Goal: Transaction & Acquisition: Purchase product/service

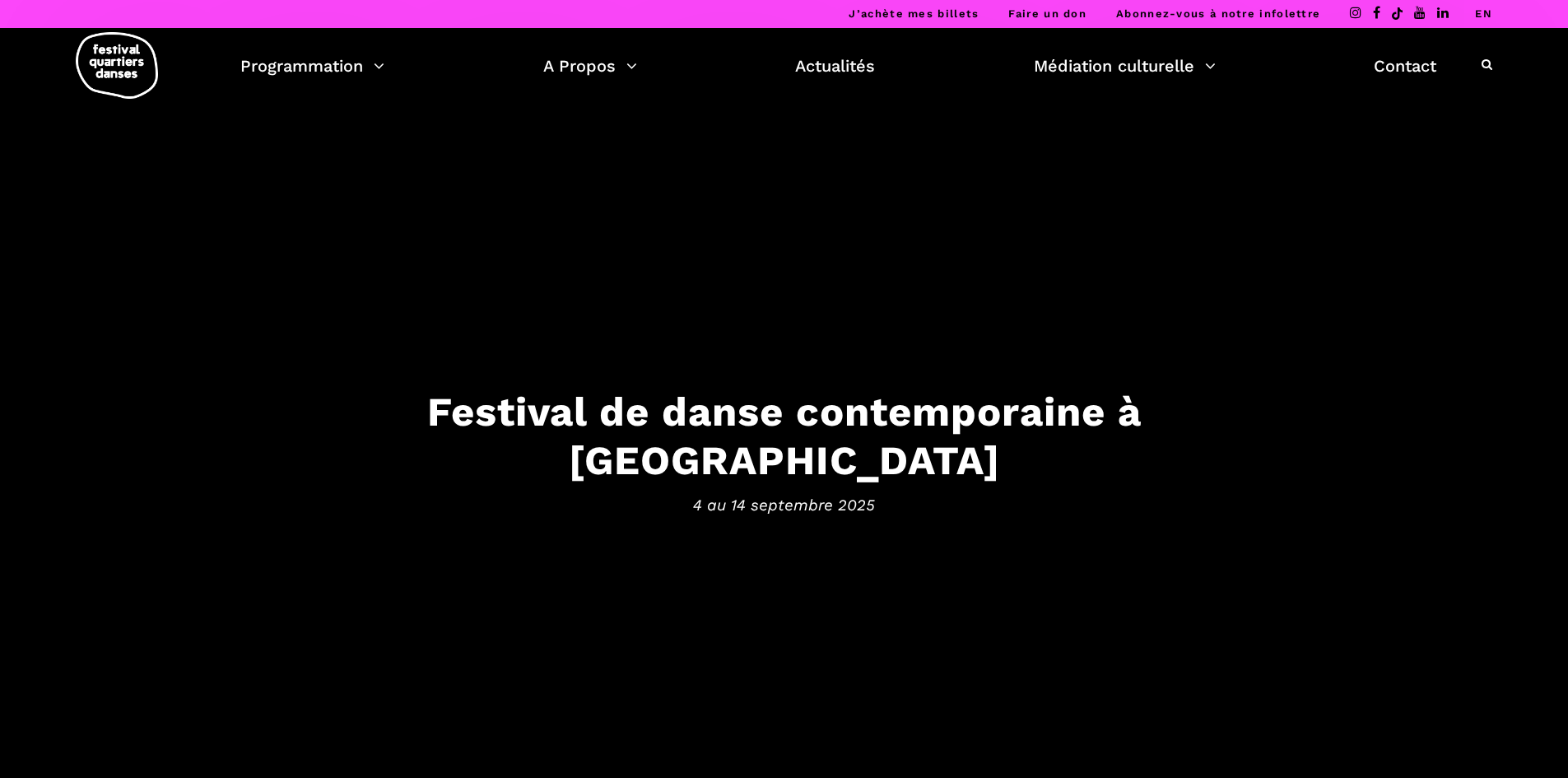
click at [115, 75] on img at bounding box center [117, 66] width 82 height 67
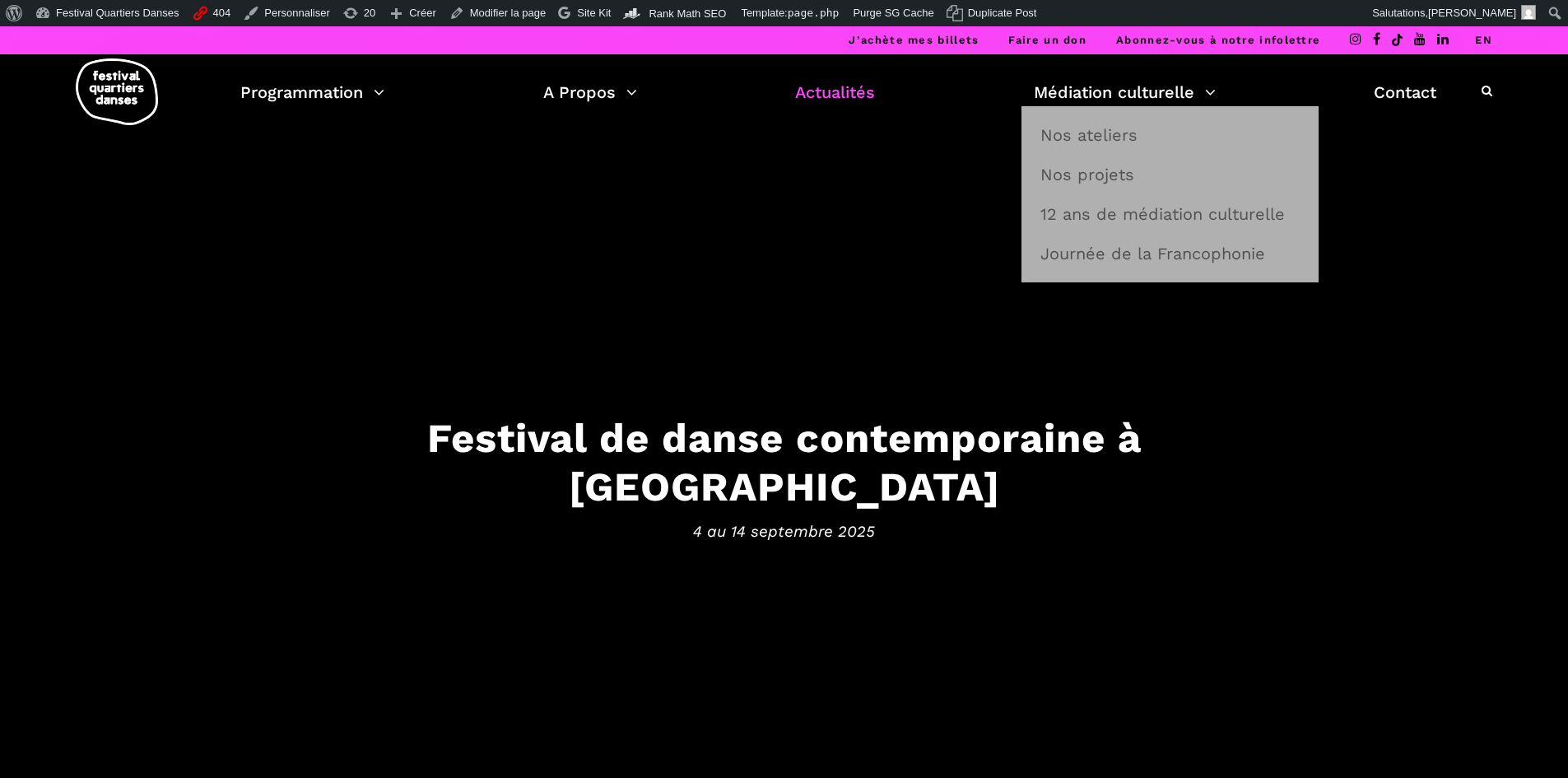
click at [805, 86] on link "Actualités" at bounding box center [834, 92] width 80 height 28
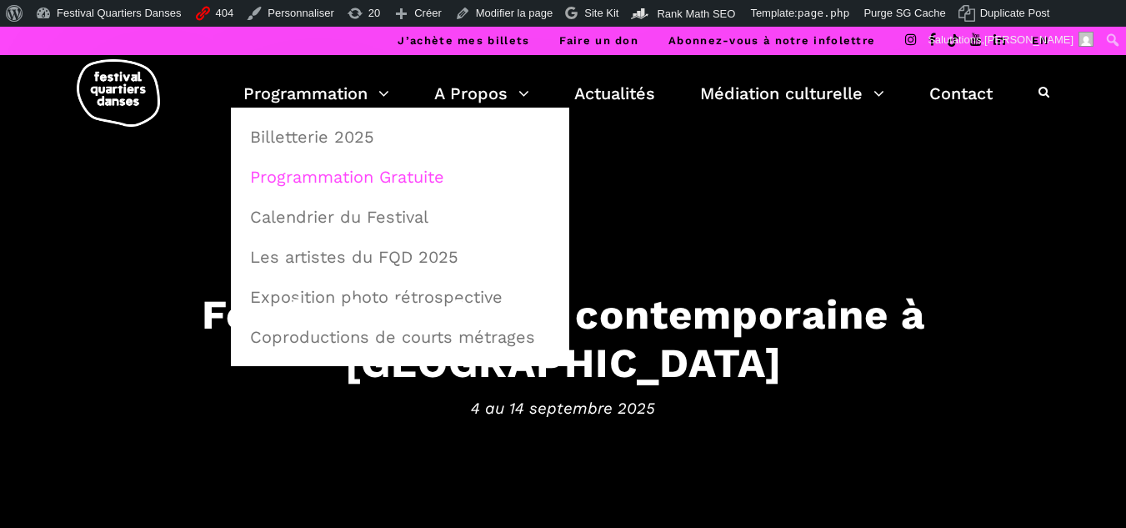
click at [328, 173] on link "Programmation Gratuite" at bounding box center [400, 177] width 320 height 38
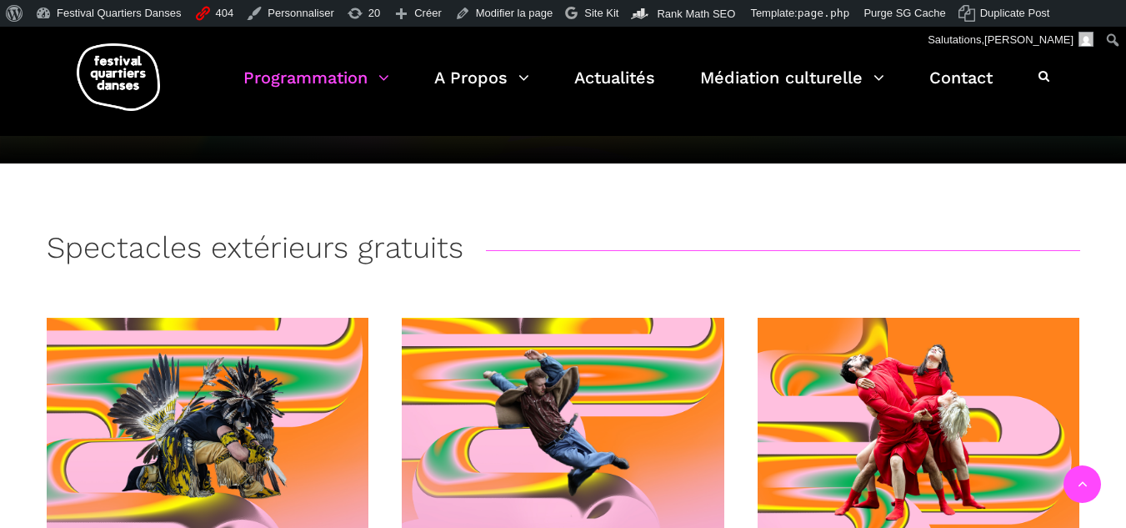
scroll to position [417, 0]
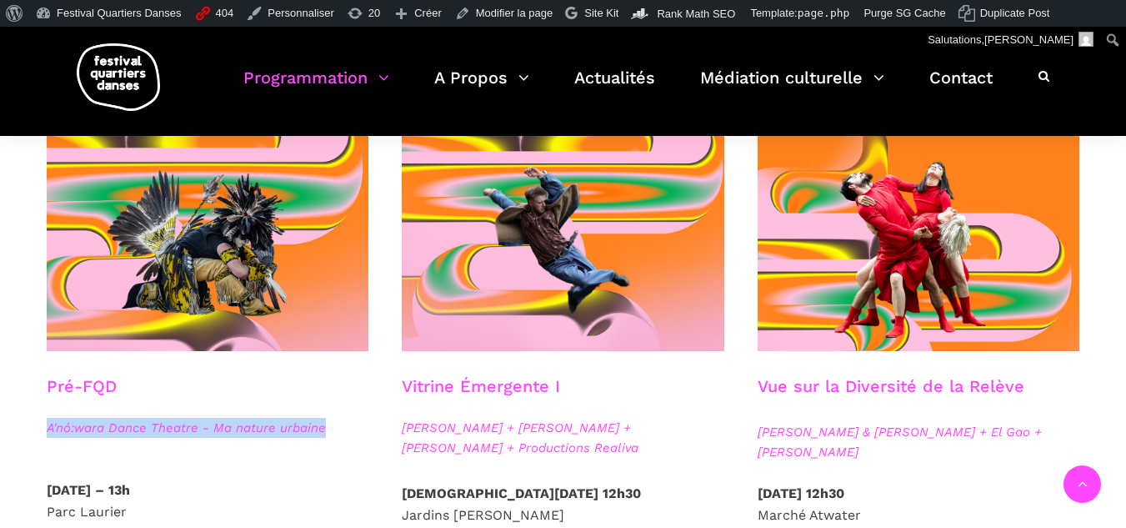
drag, startPoint x: 247, startPoint y: 433, endPoint x: 37, endPoint y: 451, distance: 210.7
click at [37, 451] on div "Pré-FQD A'nó:wara Dance Theatre - Ma nature urbaine" at bounding box center [208, 427] width 356 height 103
copy span "A'nó:wara Dance Theatre - Ma nature urbaine"
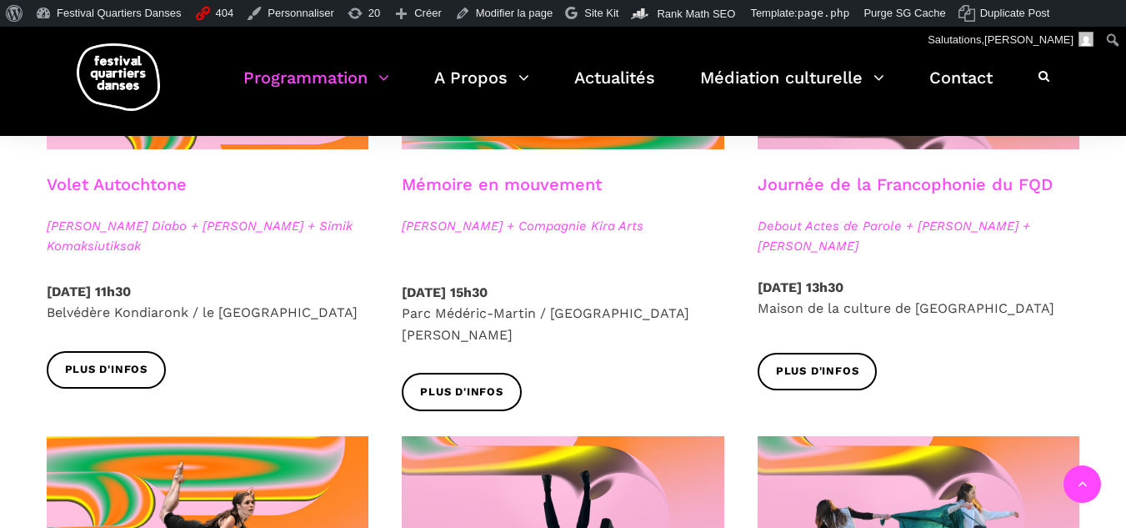
scroll to position [1000, 0]
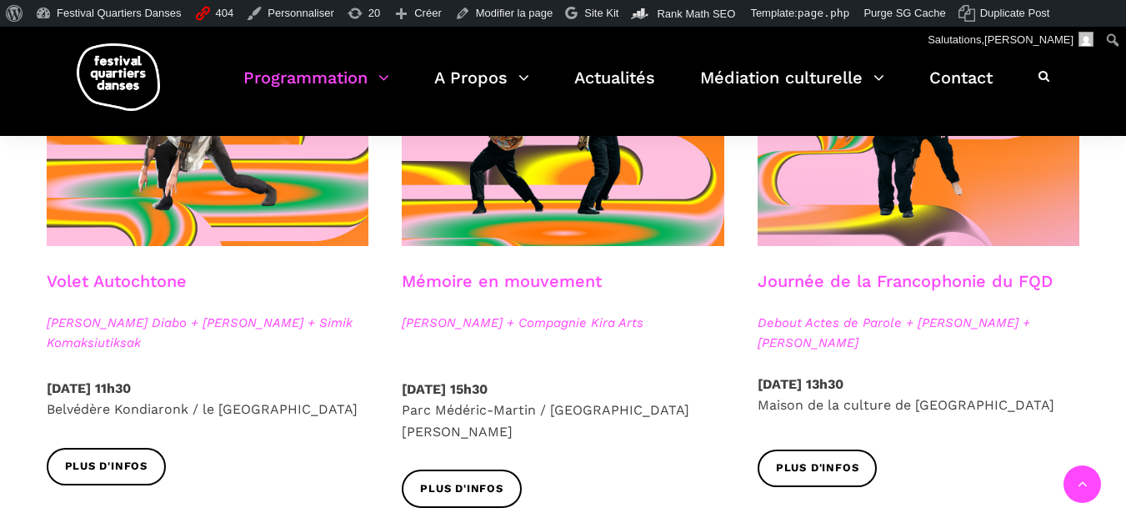
click at [133, 276] on link "Volet Autochtone" at bounding box center [117, 281] width 140 height 20
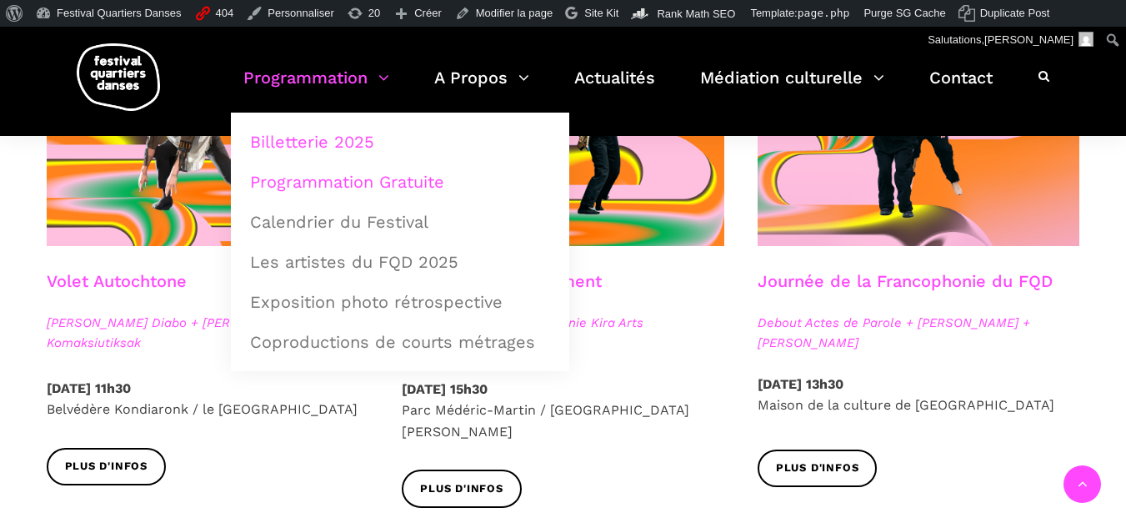
click at [329, 137] on link "Billetterie 2025" at bounding box center [400, 142] width 320 height 38
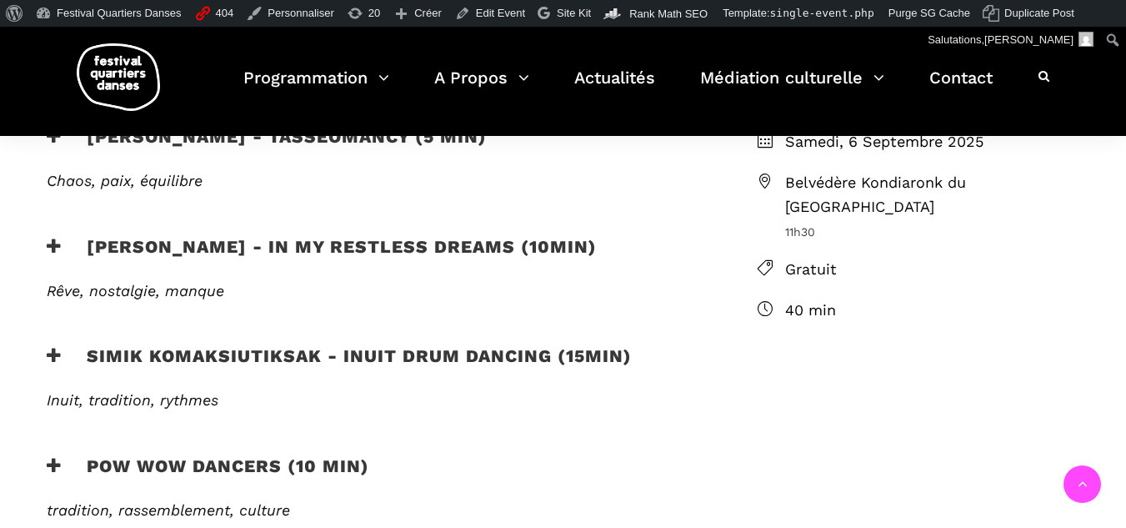
scroll to position [500, 0]
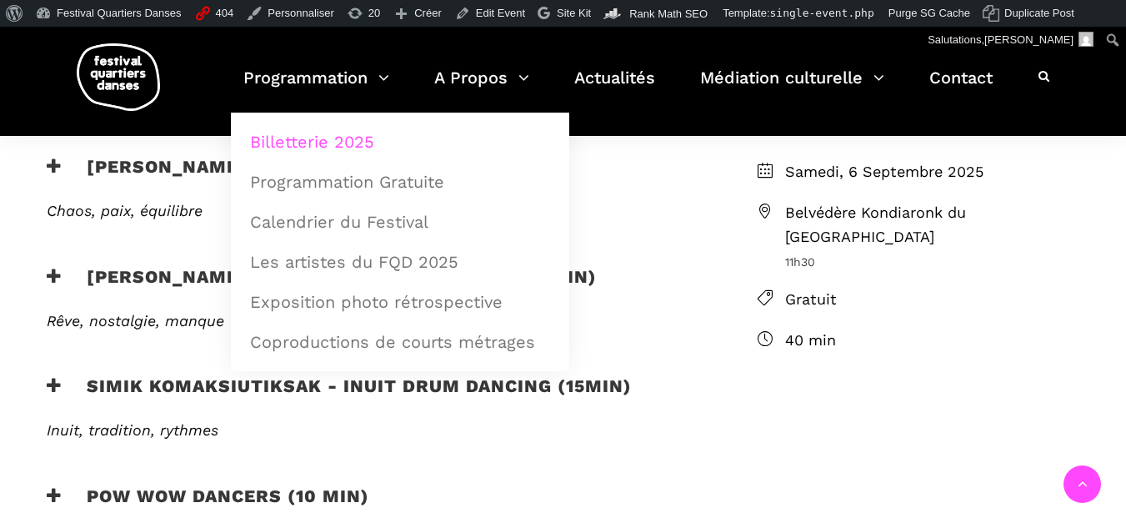
click at [328, 140] on link "Billetterie 2025" at bounding box center [400, 142] width 320 height 38
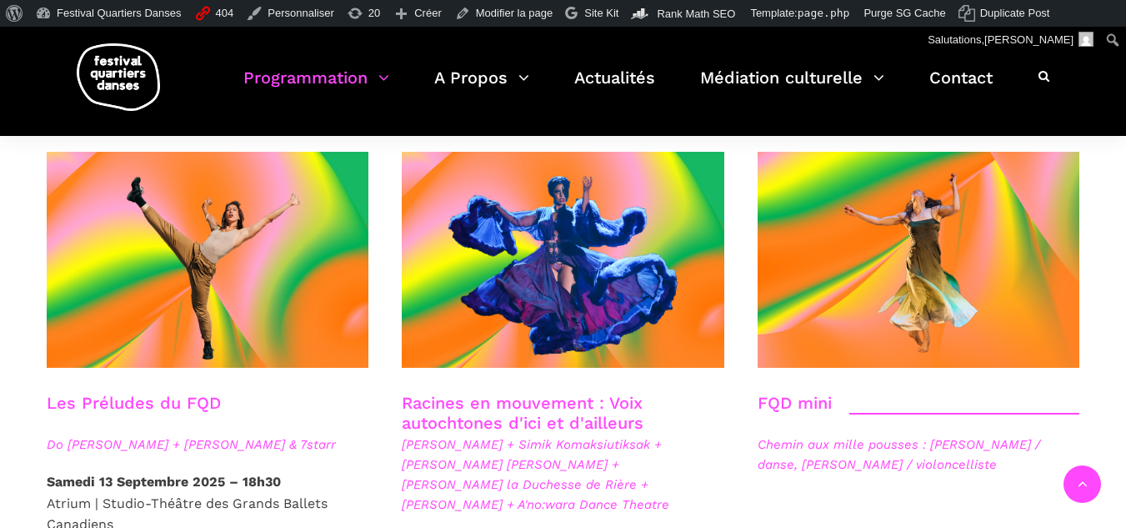
scroll to position [2250, 0]
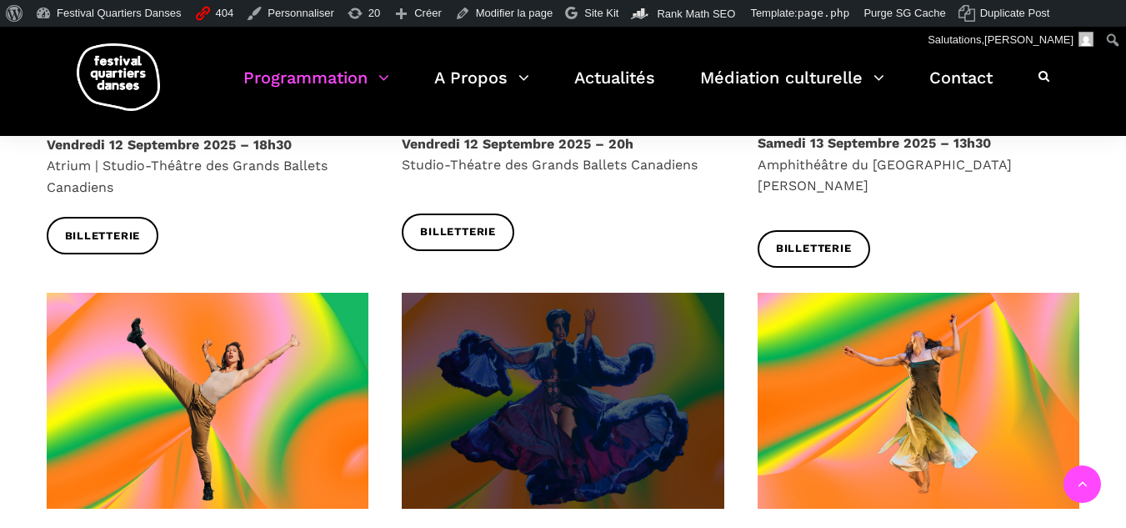
click at [461, 348] on span at bounding box center [563, 401] width 323 height 216
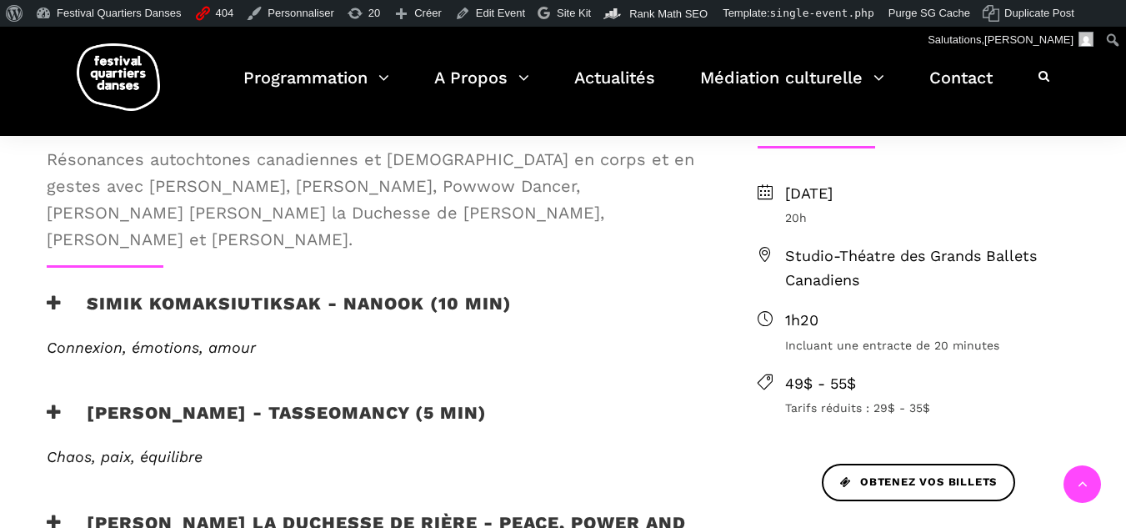
scroll to position [567, 0]
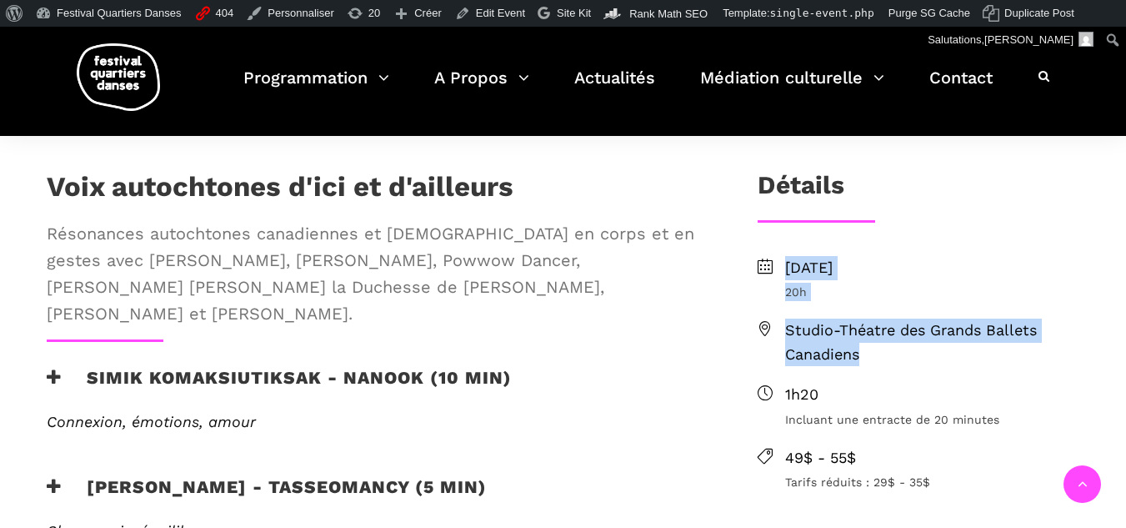
drag, startPoint x: 784, startPoint y: 256, endPoint x: 998, endPoint y: 359, distance: 237.8
click at [998, 359] on ul "[DATE] 20h Studio-Théatre des Grands Ballets Canadiens 1h20 Incluant une entrac…" at bounding box center [919, 374] width 323 height 236
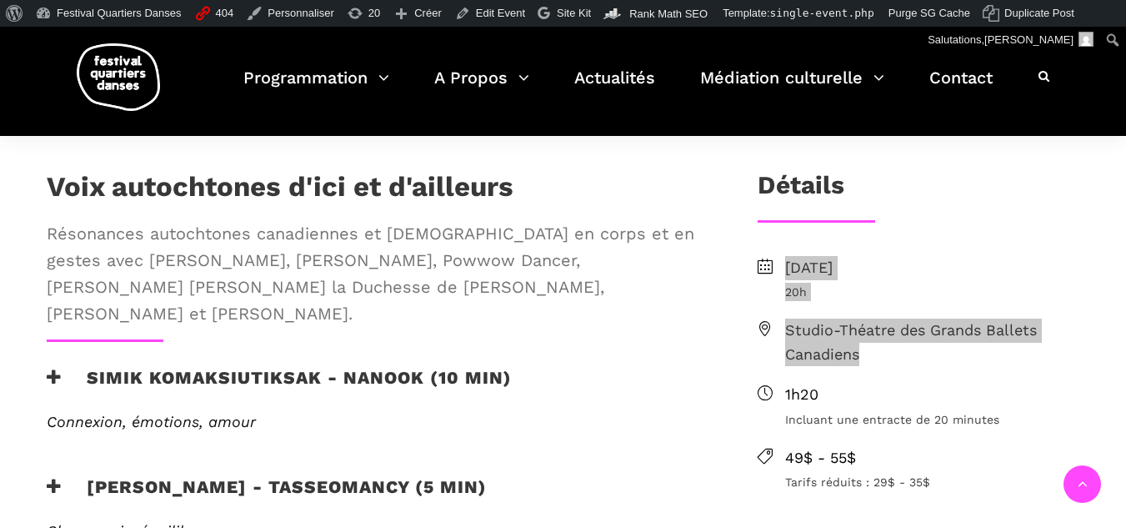
scroll to position [400, 0]
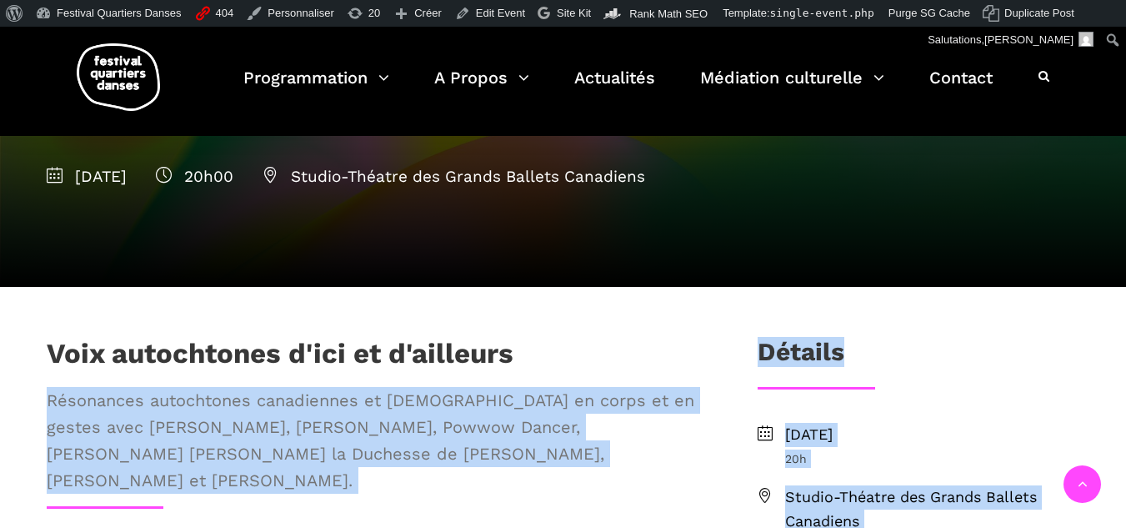
drag, startPoint x: 493, startPoint y: 360, endPoint x: 21, endPoint y: 344, distance: 472.8
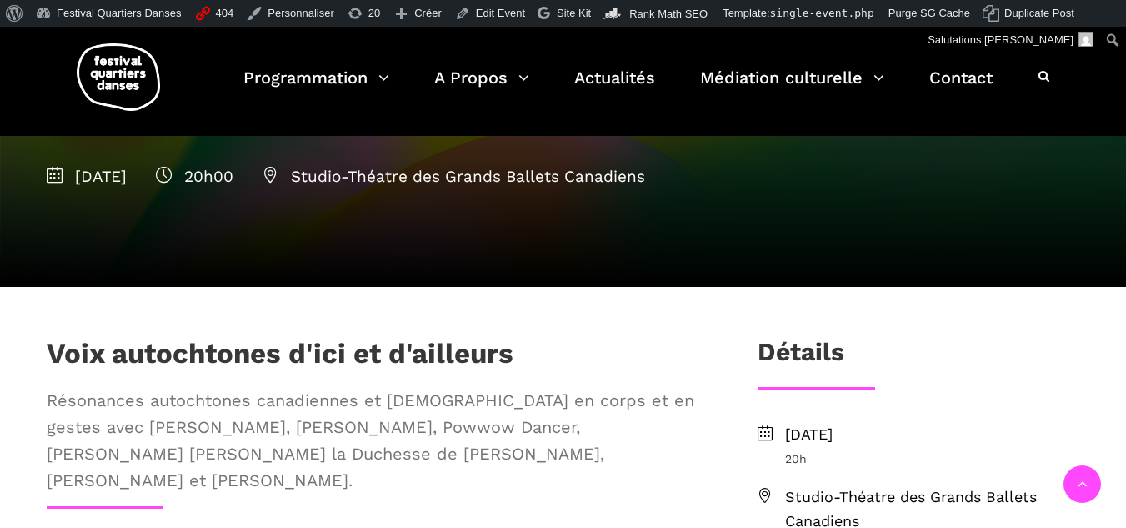
click at [127, 341] on h1 "Voix autochtones d'ici et d'ailleurs" at bounding box center [280, 358] width 467 height 42
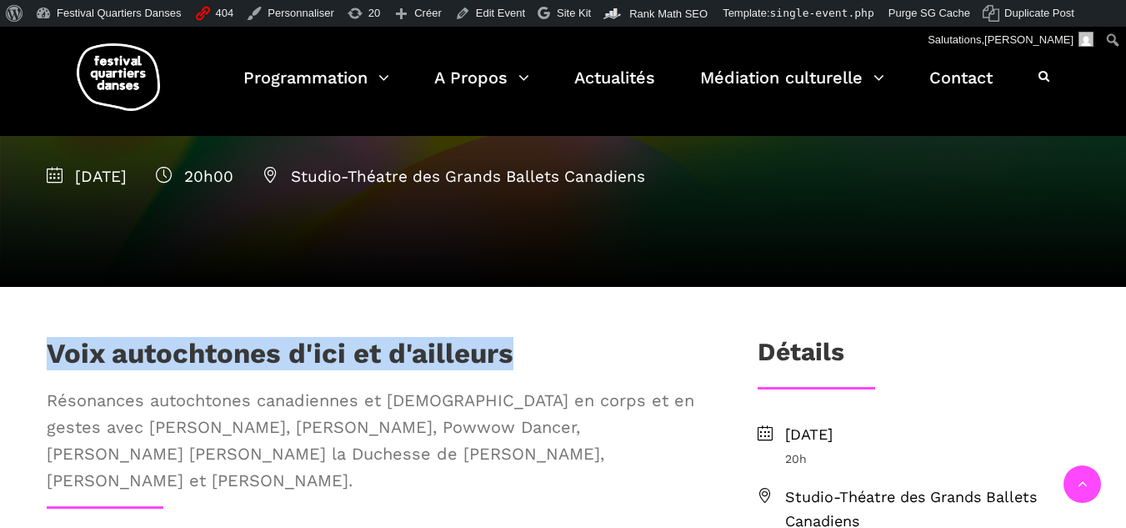
drag, startPoint x: 32, startPoint y: 345, endPoint x: 553, endPoint y: 357, distance: 521.0
click at [553, 357] on div "Voix autochtones d'ici et d'ailleurs Résonances autochtones canadiennes et [DEM…" at bounding box center [375, 421] width 690 height 169
copy h1 "Voix autochtones d'ici et d'ailleurs"
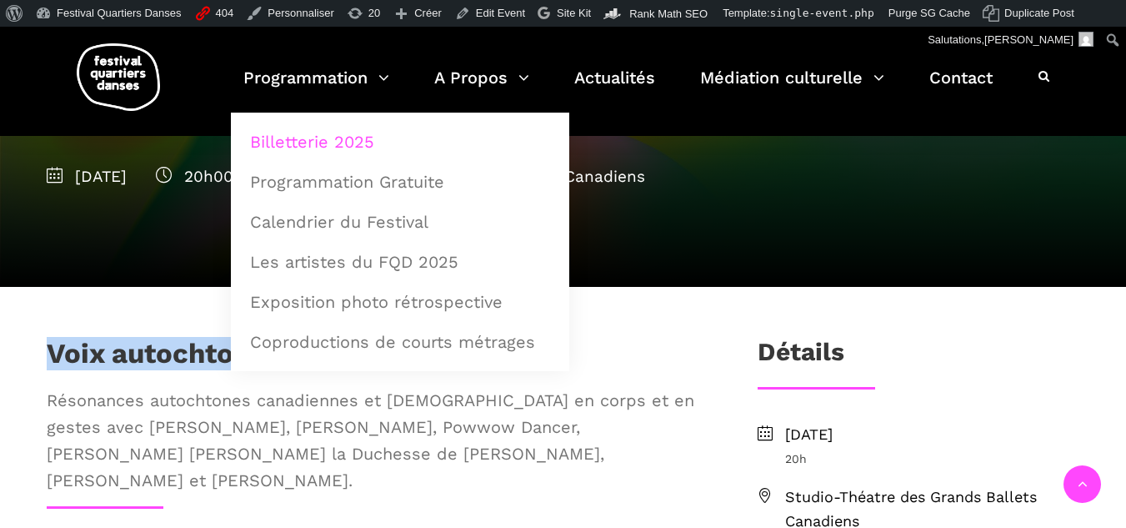
click at [302, 134] on link "Billetterie 2025" at bounding box center [400, 142] width 320 height 38
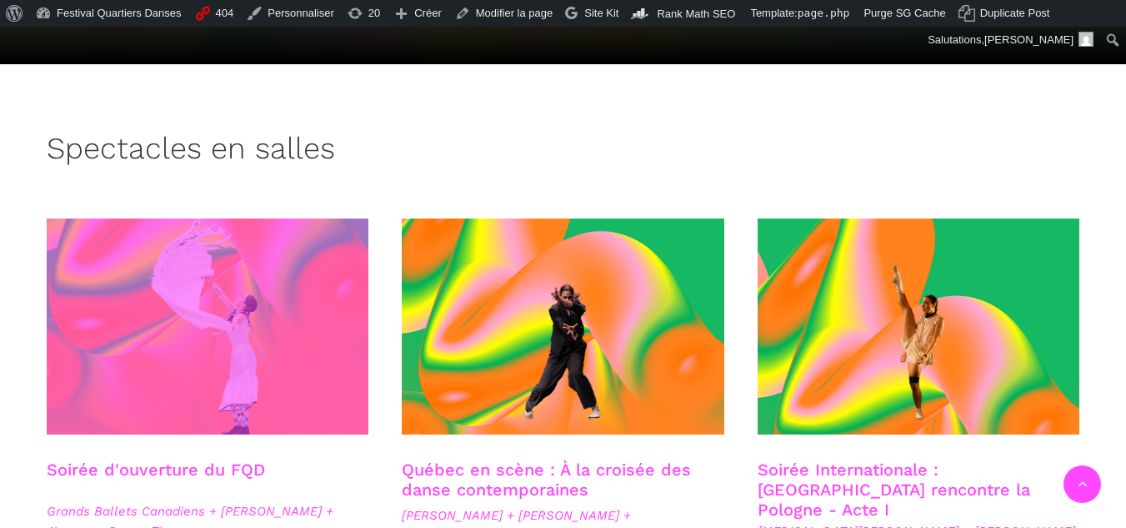
click at [223, 310] on span at bounding box center [208, 326] width 323 height 216
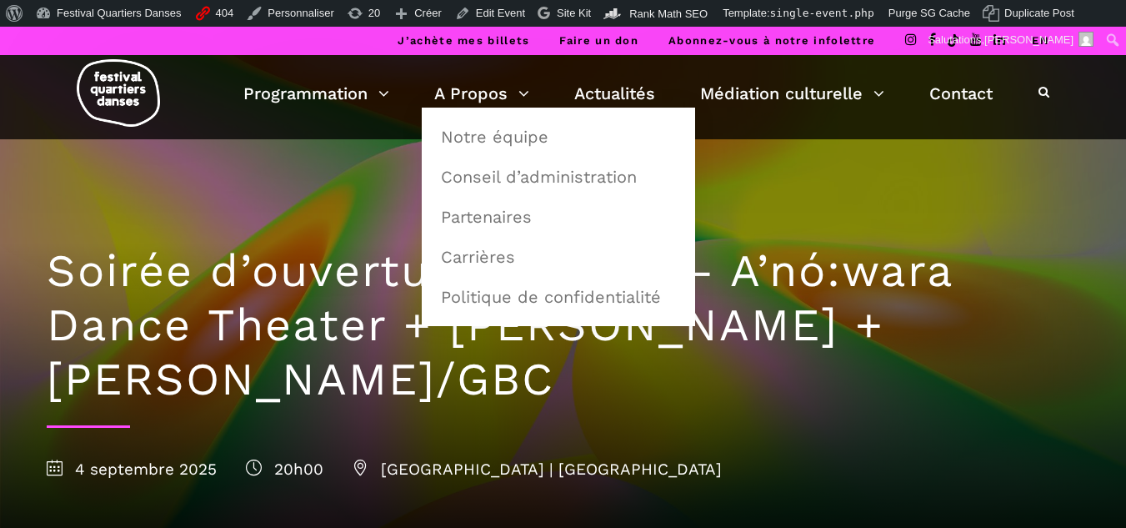
click at [59, 243] on div "Soirée d’ouverture du FQD – A’nó:wara Dance Theater + [PERSON_NAME] + [PERSON_N…" at bounding box center [563, 358] width 1067 height 439
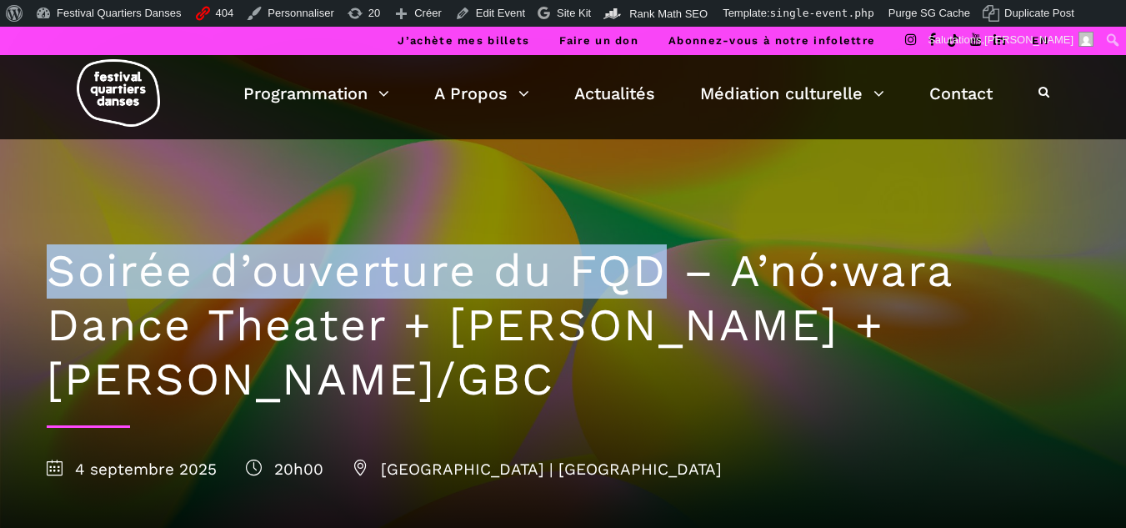
drag, startPoint x: 44, startPoint y: 259, endPoint x: 669, endPoint y: 253, distance: 625.1
click at [669, 253] on div "Soirée d’ouverture du FQD – A’nó:wara Dance Theater + Charles Brecard + Etienne…" at bounding box center [563, 358] width 1067 height 439
copy h1 "Soirée d’ouverture du FQD"
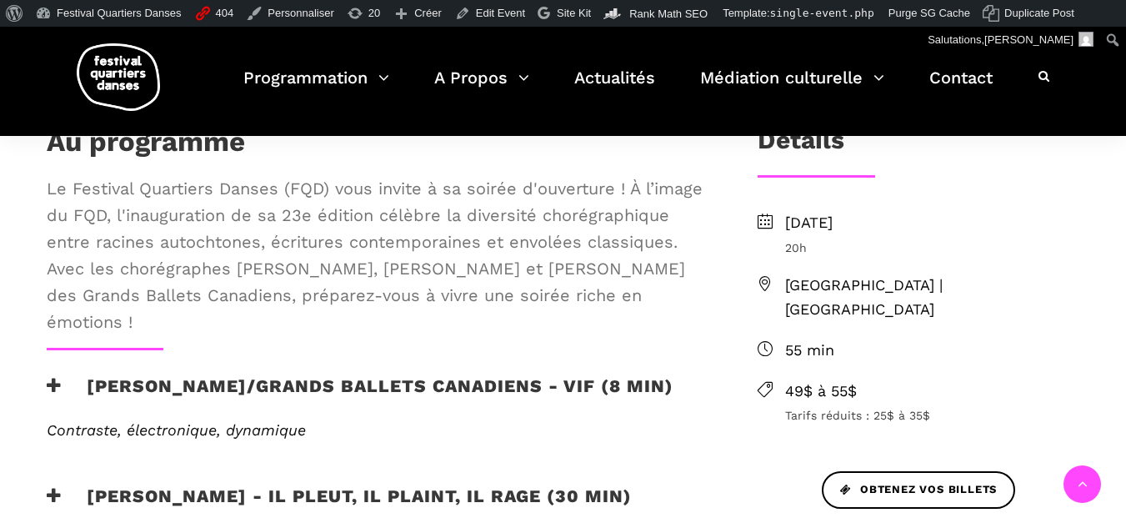
scroll to position [500, 0]
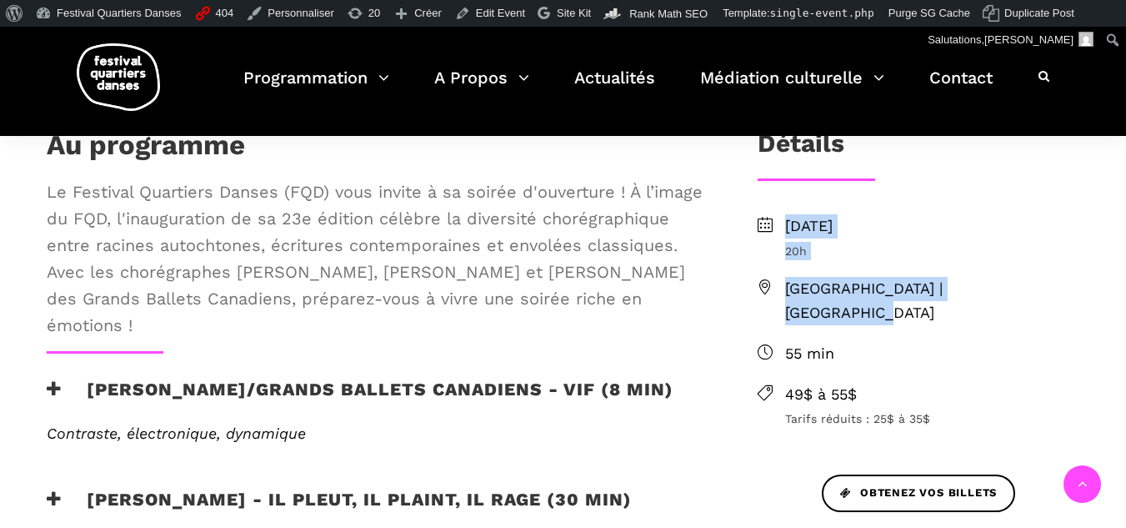
drag, startPoint x: 786, startPoint y: 228, endPoint x: 1051, endPoint y: 281, distance: 270.2
click at [1051, 281] on ul "Jeudi 4 septembre 2025 20h Cinquième Salle | Place des Arts 55 min 49$ à 55$ Ta…" at bounding box center [919, 321] width 323 height 214
copy ul "Jeudi 4 septembre 2025 20h Cinquième Salle | Place des Arts"
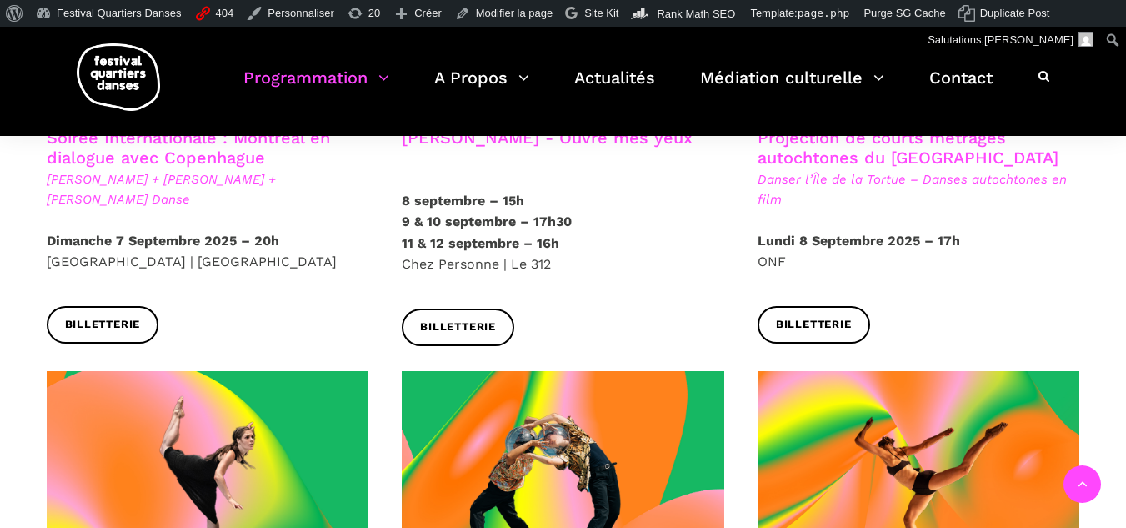
scroll to position [1083, 0]
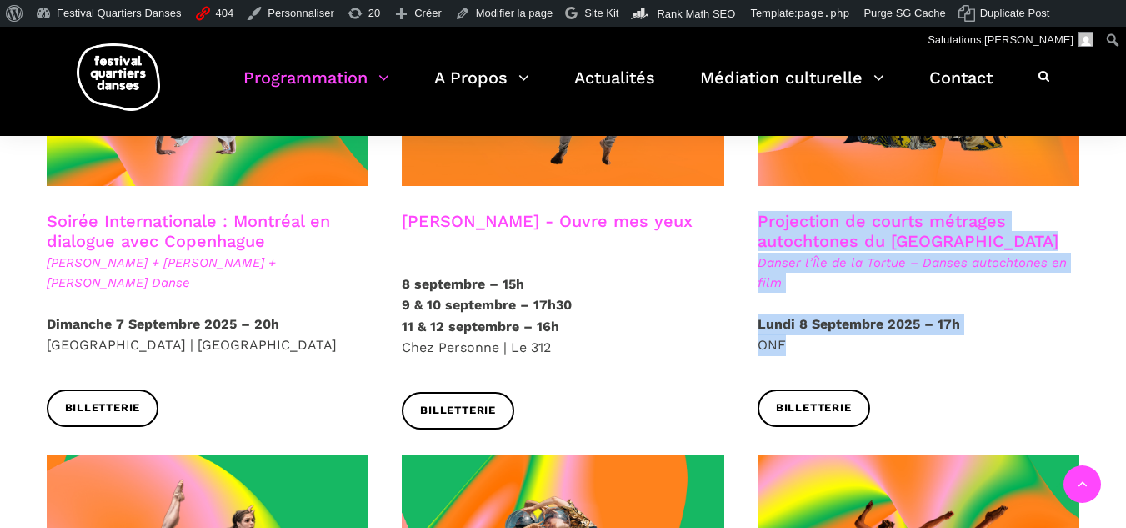
drag, startPoint x: 761, startPoint y: 198, endPoint x: 825, endPoint y: 323, distance: 140.5
click at [825, 323] on div "Projection de courts métrages autochtones du Québec Danser l’Île de la Tortue –…" at bounding box center [919, 211] width 356 height 482
copy div "Projection de courts métrages autochtones du Québec Danser l’Île de la Tortue –…"
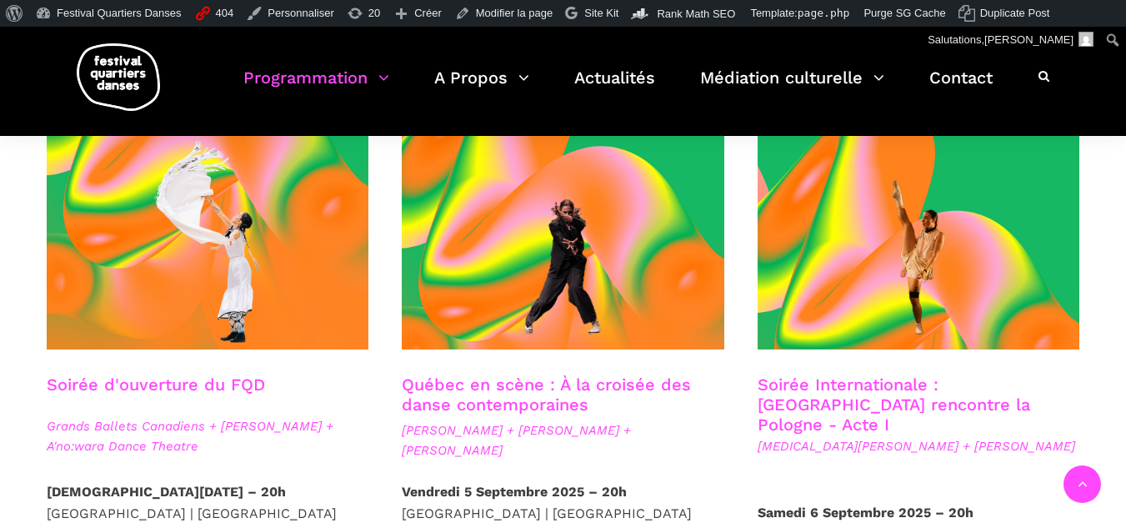
scroll to position [417, 0]
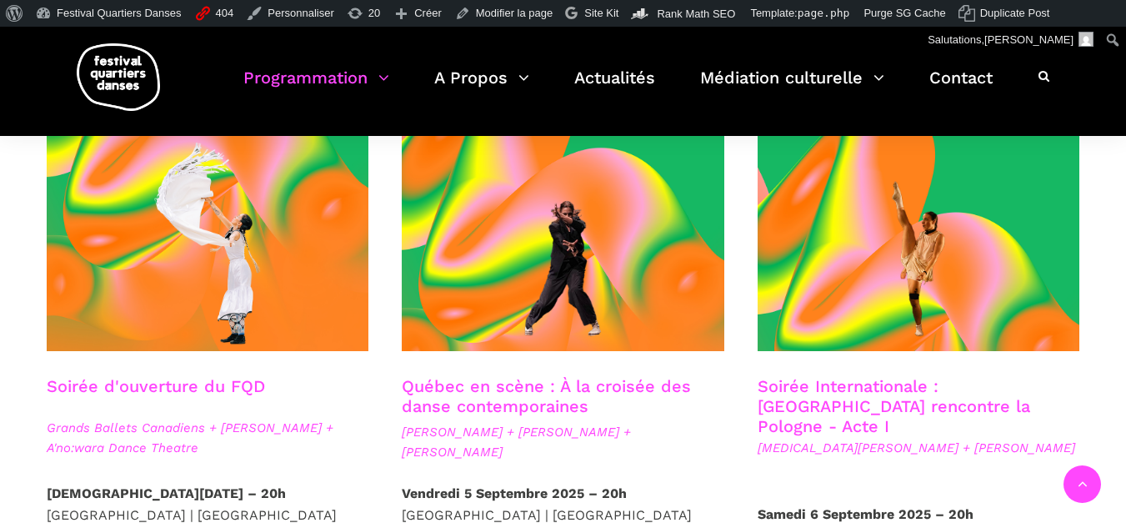
drag, startPoint x: 72, startPoint y: 451, endPoint x: 201, endPoint y: 452, distance: 129.2
click at [201, 452] on div "Soirée d'ouverture du FQD Grands Ballets Canadiens + Charles Brecard + A'no:war…" at bounding box center [208, 429] width 356 height 107
copy span "A'no:wara Dance Theatre"
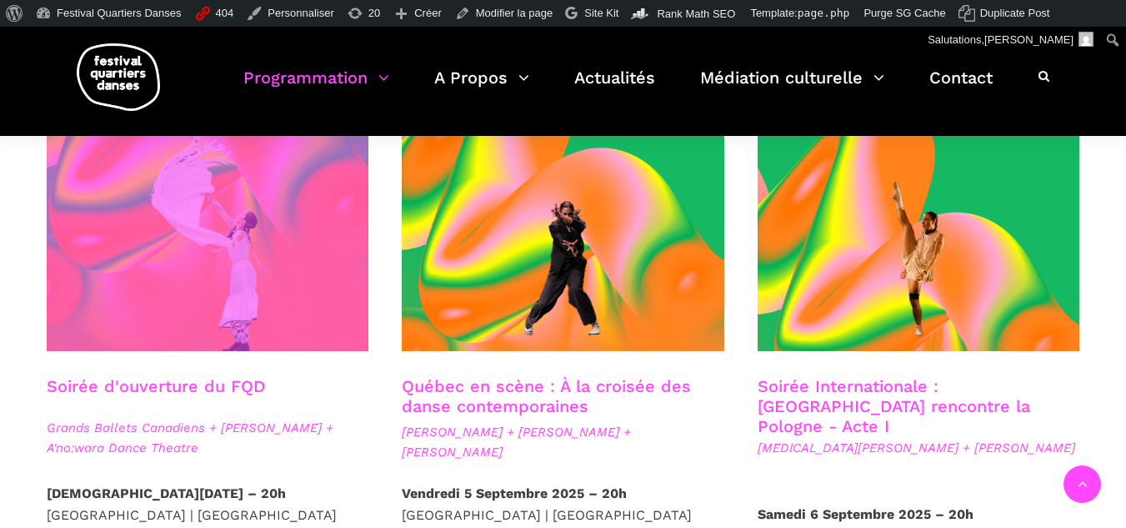
click at [138, 291] on span at bounding box center [208, 243] width 323 height 216
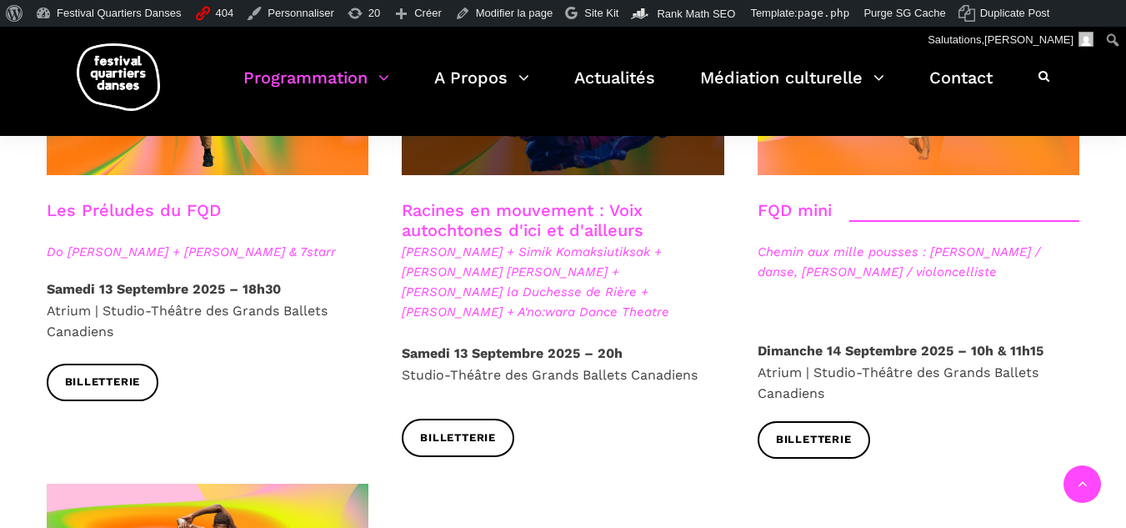
scroll to position [2417, 0]
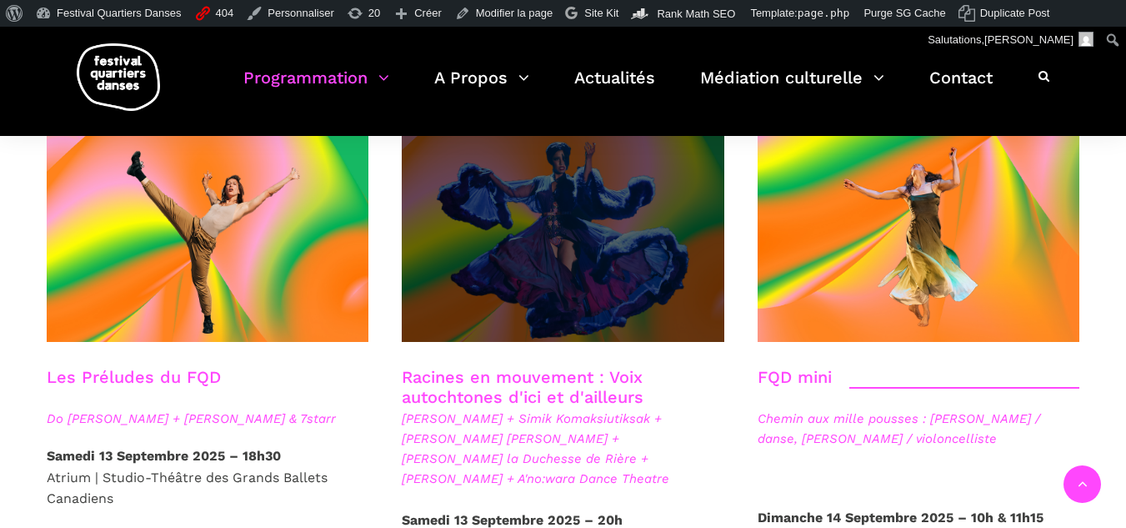
click at [548, 262] on span at bounding box center [563, 234] width 323 height 216
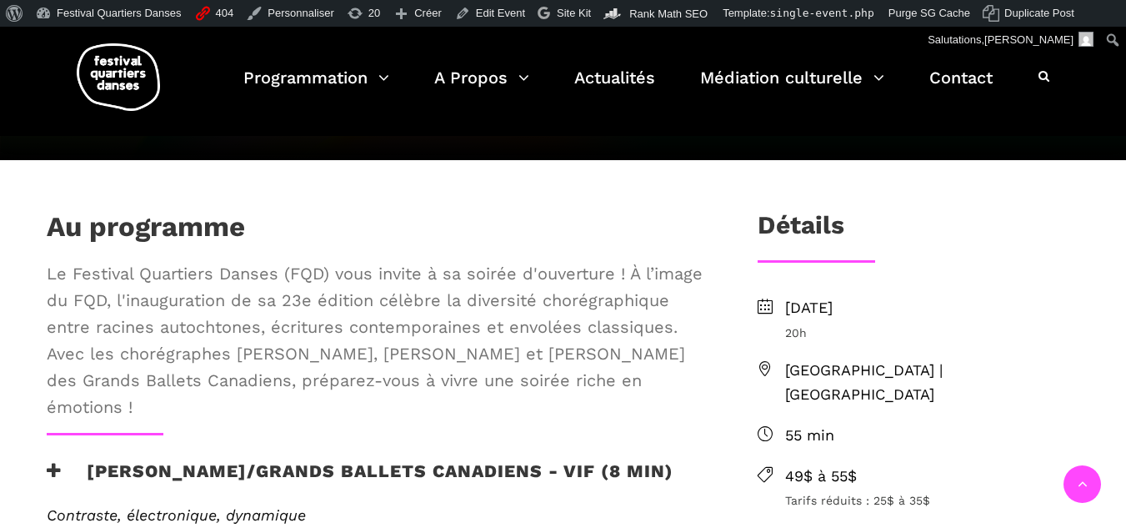
scroll to position [417, 0]
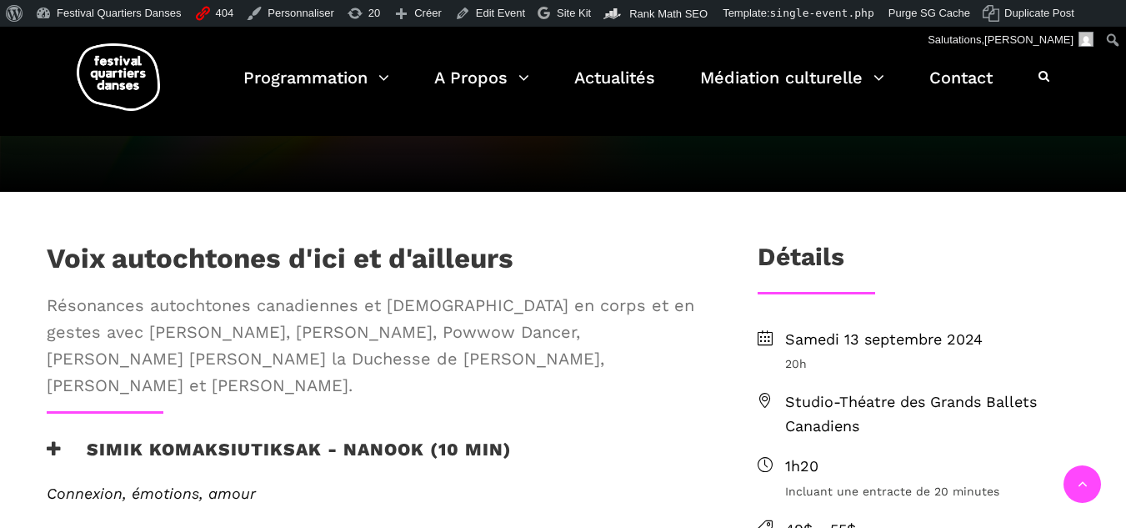
scroll to position [359, 0]
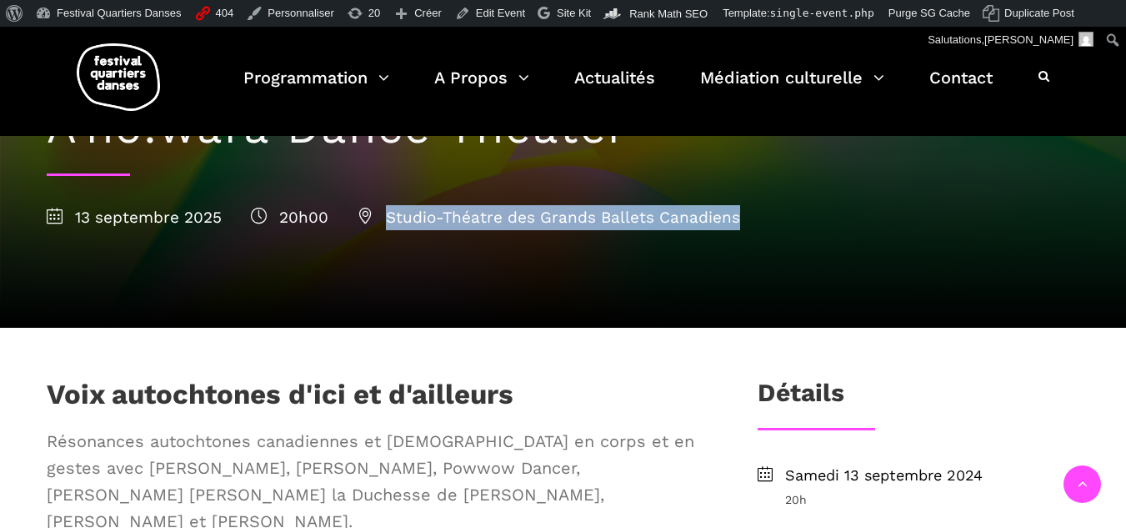
drag, startPoint x: 753, startPoint y: 215, endPoint x: 385, endPoint y: 216, distance: 367.5
click at [385, 216] on div "[DATE] 20h00 Studio-Théatre des Grands Ballets Canadiens" at bounding box center [563, 217] width 1033 height 25
copy span "Studio-Théatre des Grands Ballets Canadiens"
